Goal: Information Seeking & Learning: Find specific fact

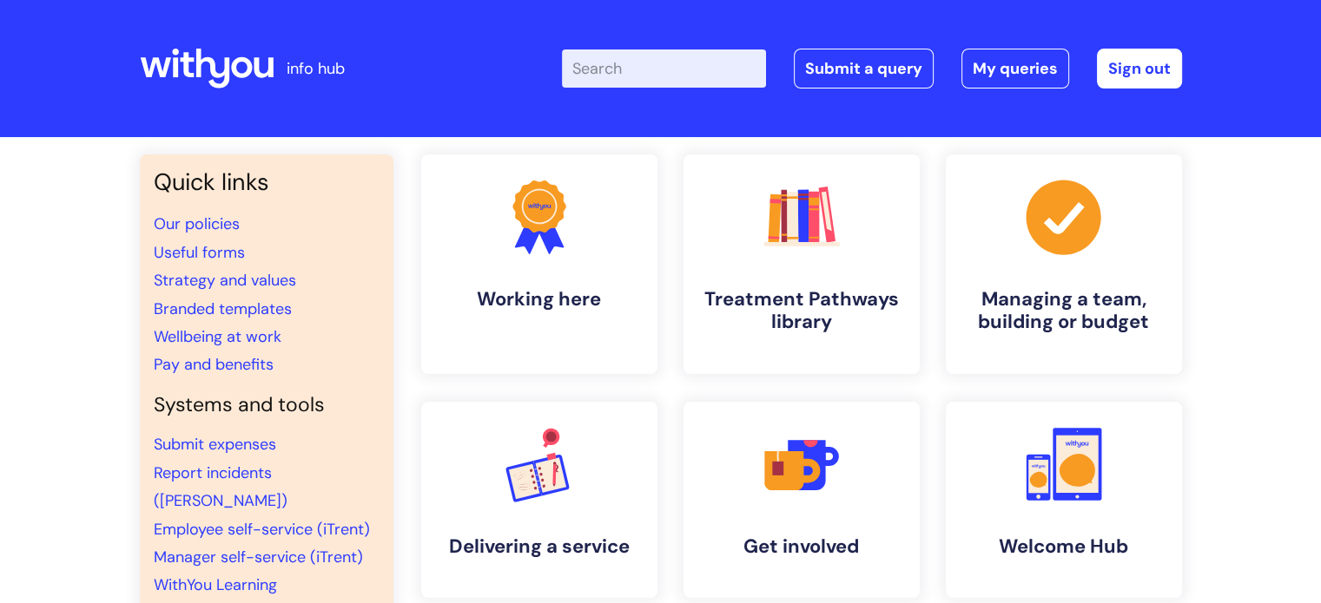
click at [648, 51] on input "Enter your search term here..." at bounding box center [664, 68] width 204 height 38
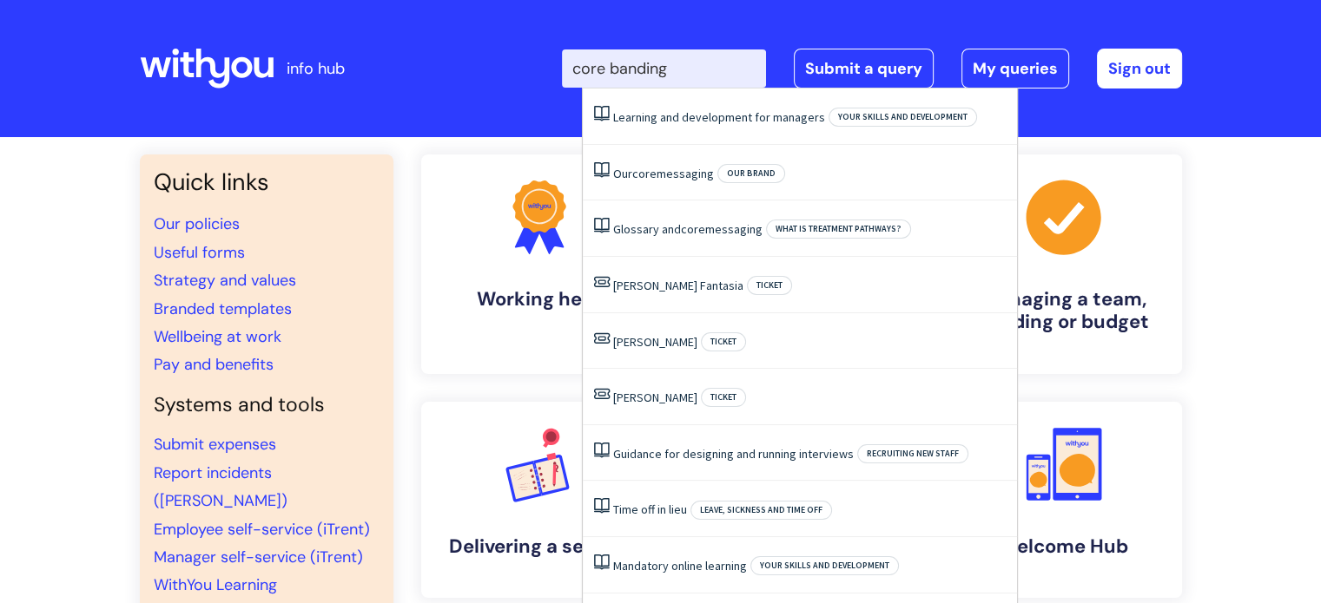
type input "core banding"
click button "Search" at bounding box center [0, 0] width 0 height 0
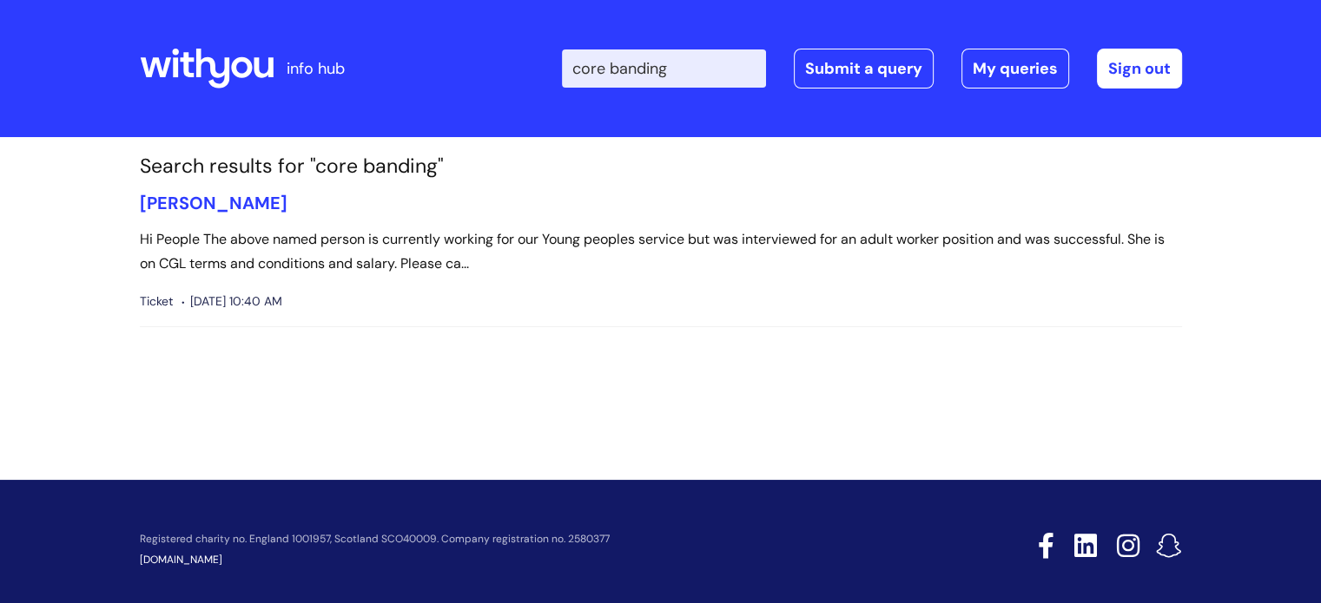
drag, startPoint x: 712, startPoint y: 63, endPoint x: 584, endPoint y: 41, distance: 130.3
click at [584, 41] on div "Enter your search term here... core banding Search Submit a query My queries We…" at bounding box center [790, 68] width 783 height 102
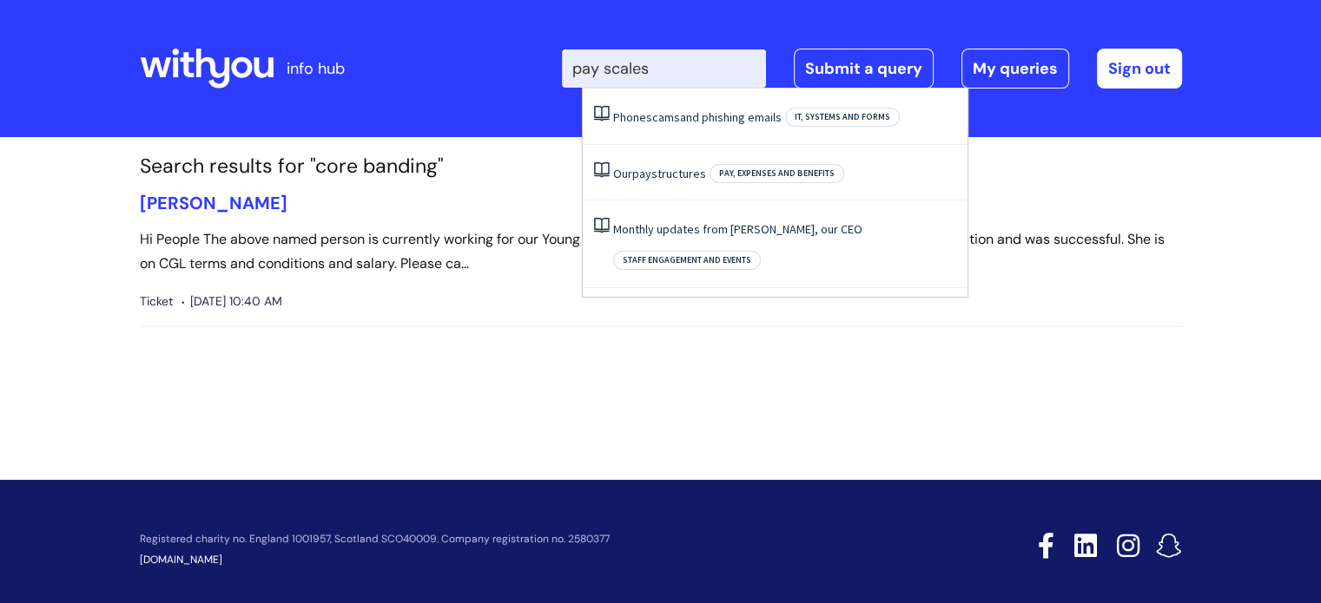
type input "pay scales"
click button "Search" at bounding box center [0, 0] width 0 height 0
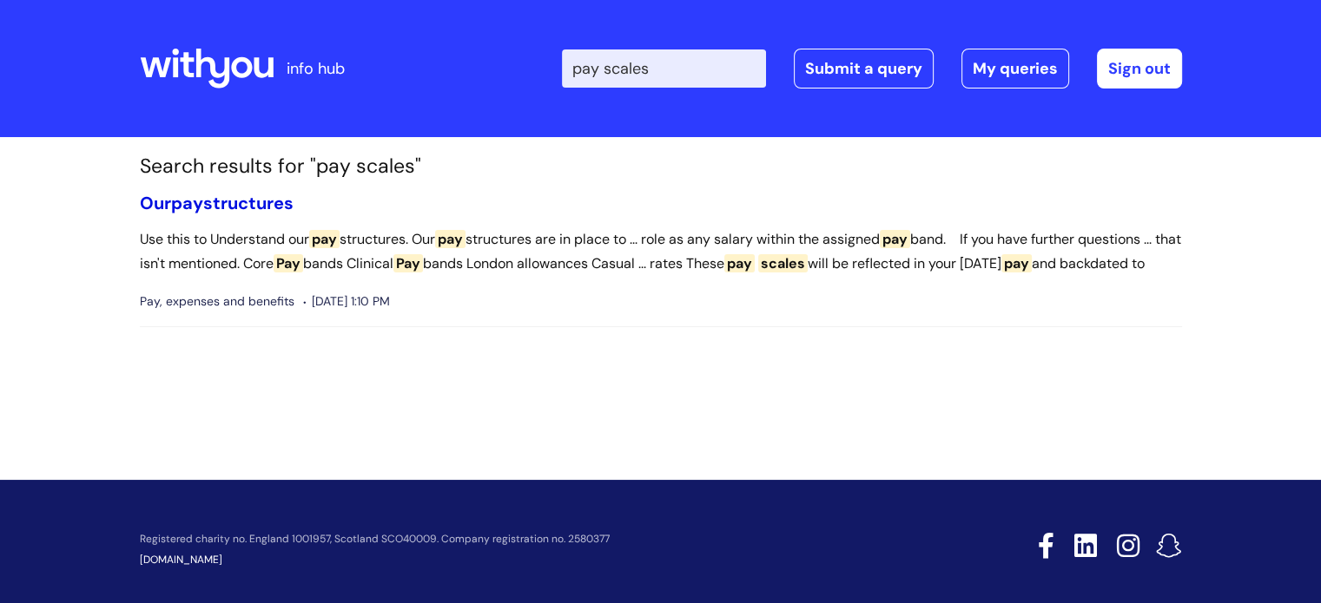
click at [276, 196] on link "Our pay structures" at bounding box center [217, 203] width 154 height 23
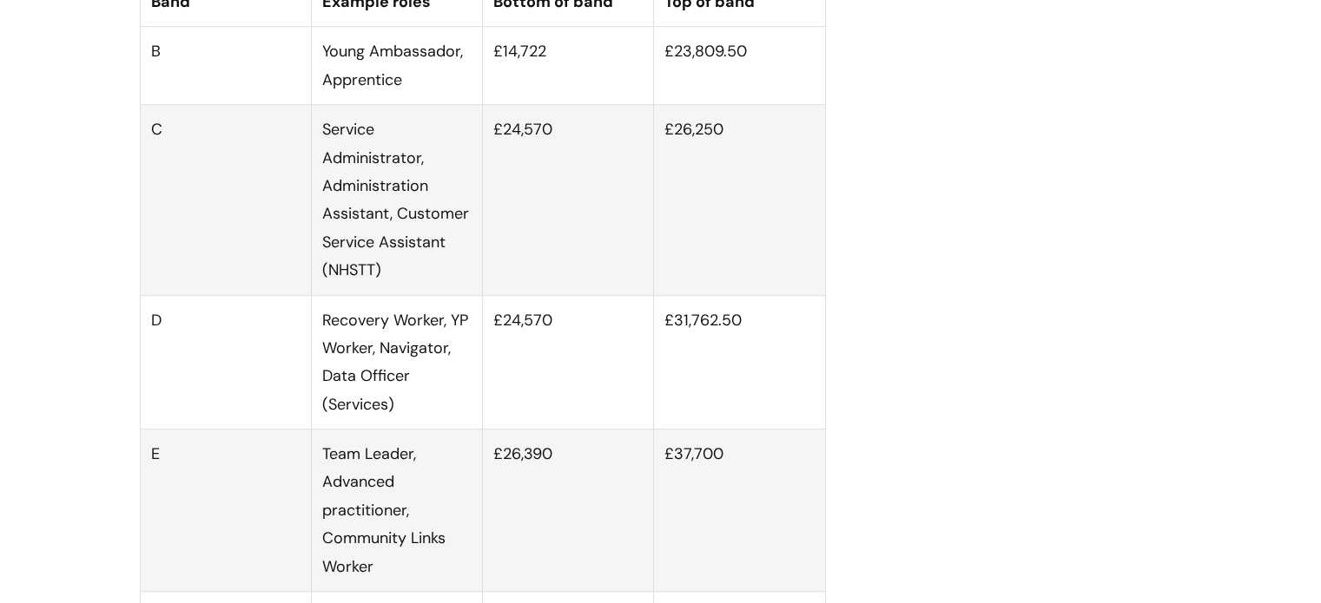
scroll to position [1181, 0]
